Goal: Information Seeking & Learning: Check status

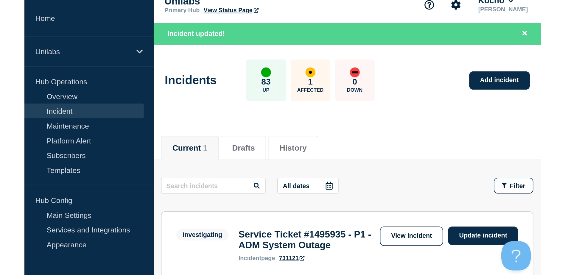
scroll to position [8, 0]
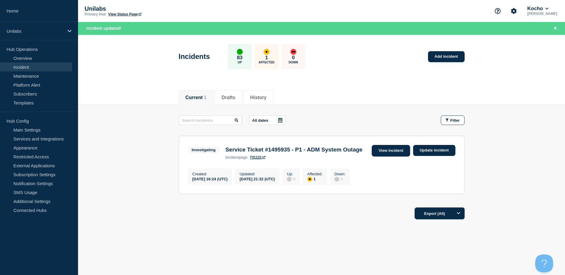
click at [311, 145] on link "View incident" at bounding box center [390, 151] width 38 height 12
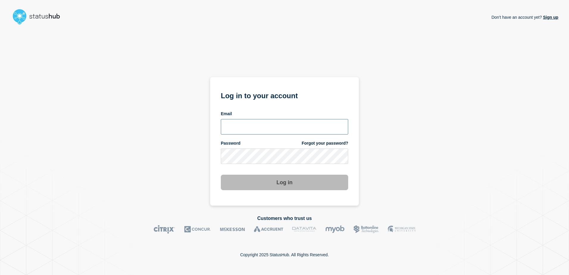
type input "ismaeel.kasper@kocho.co.uk"
click at [267, 172] on div "Log in" at bounding box center [284, 180] width 127 height 20
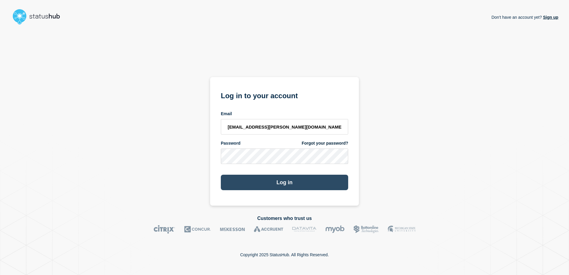
click at [266, 180] on button "Log in" at bounding box center [284, 182] width 127 height 15
